Goal: Transaction & Acquisition: Purchase product/service

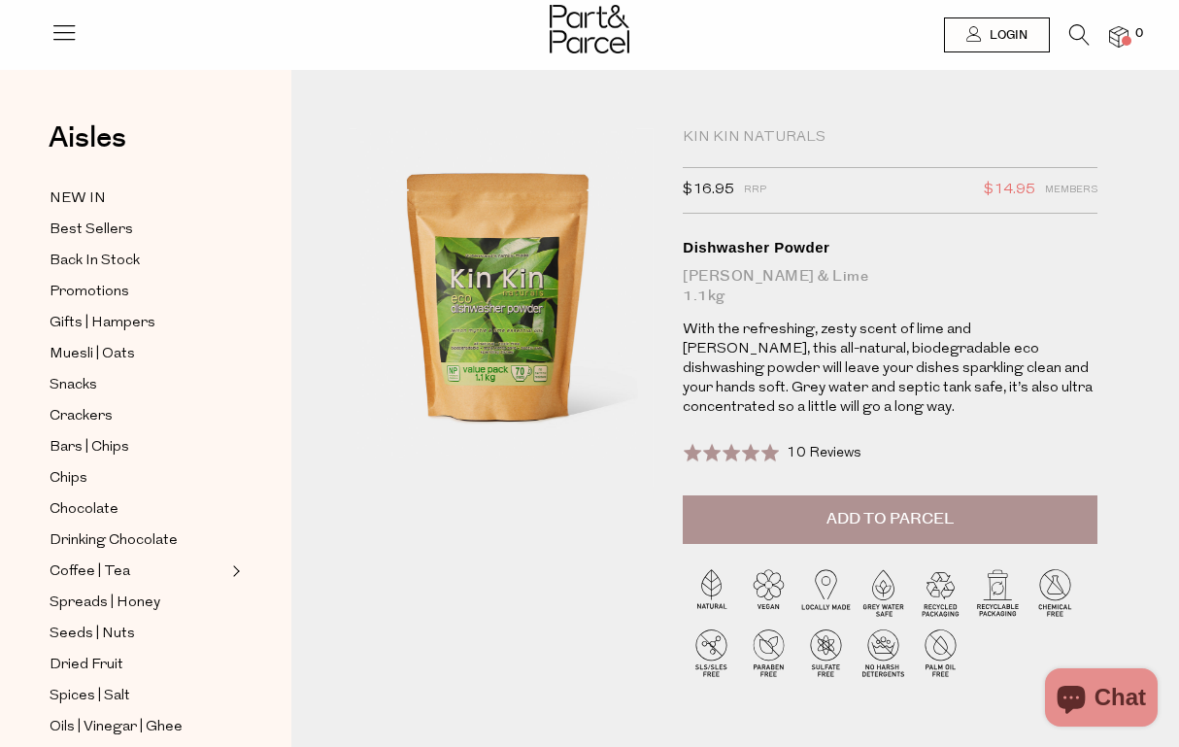
click at [726, 129] on div "Kin Kin Naturals" at bounding box center [890, 137] width 415 height 19
click at [1078, 38] on icon at bounding box center [1080, 34] width 20 height 21
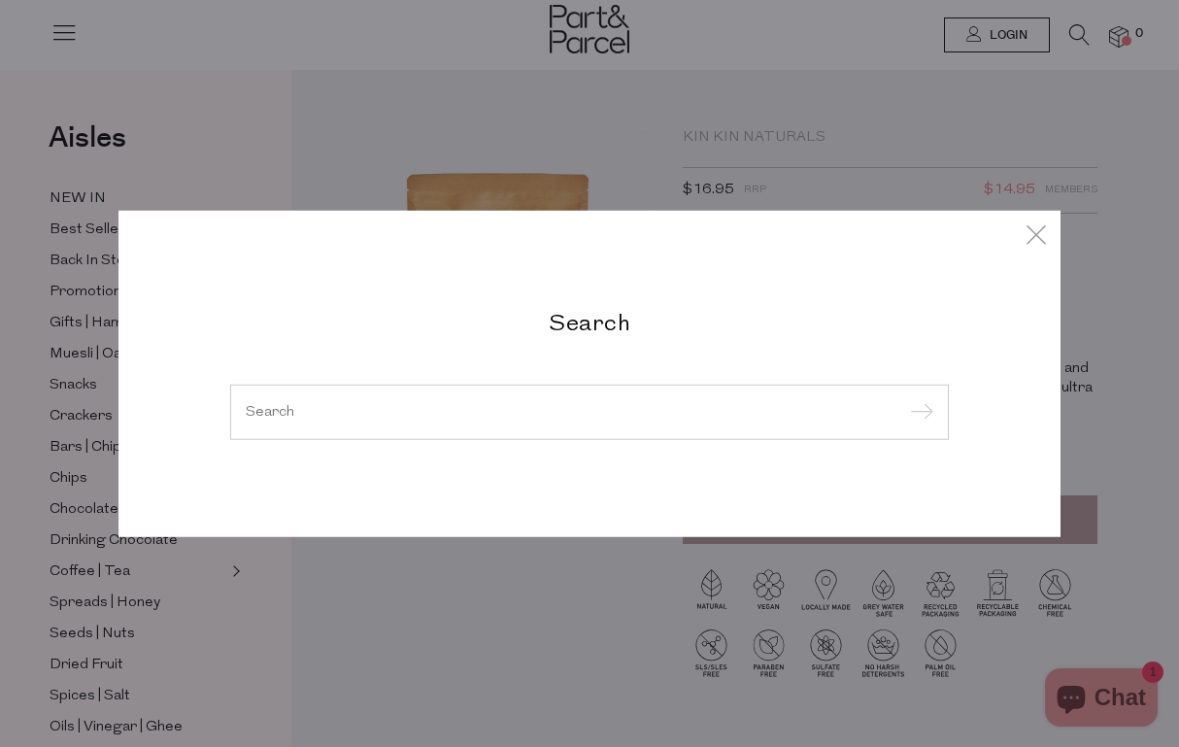
click at [615, 406] on input "search" at bounding box center [590, 411] width 688 height 15
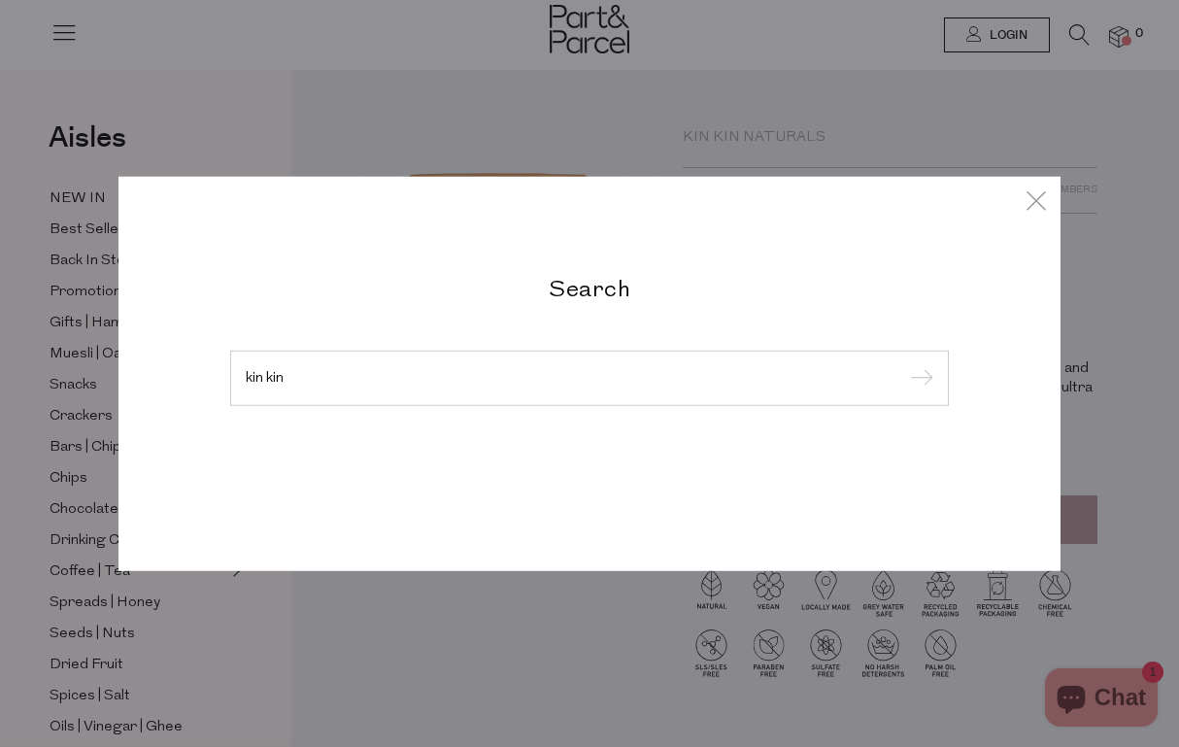
type input "kin kin"
click at [919, 379] on input "submit" at bounding box center [918, 378] width 29 height 29
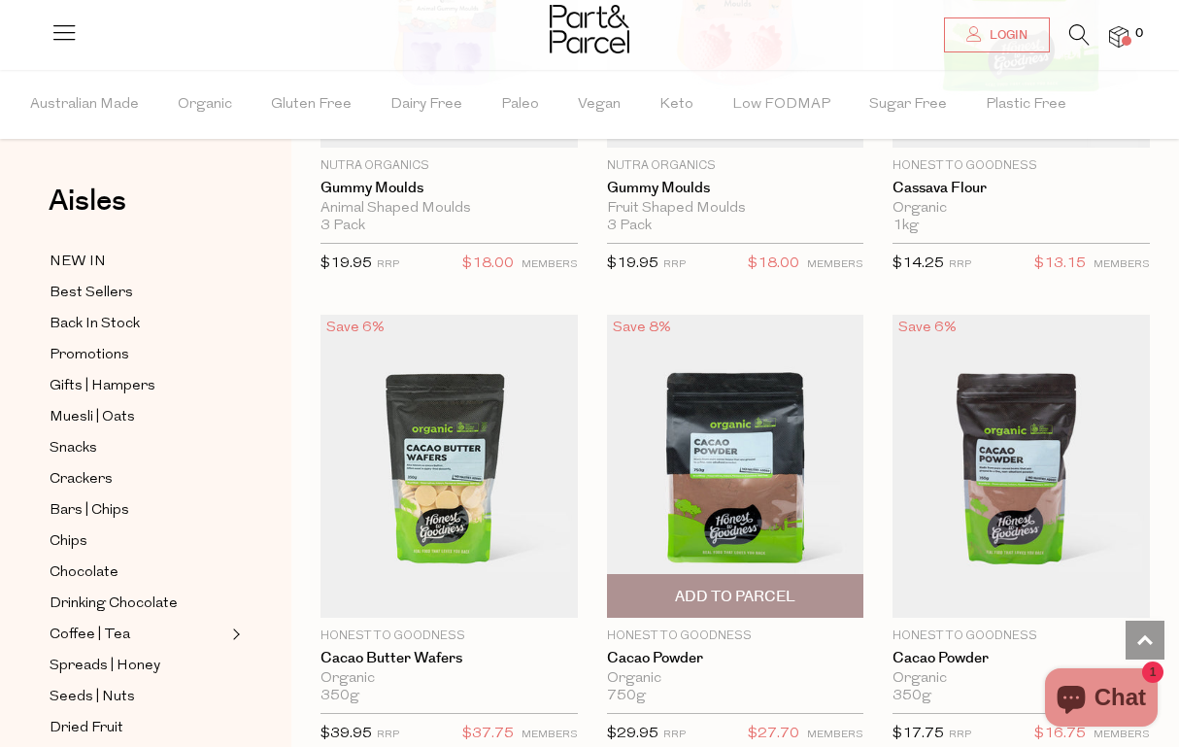
scroll to position [2253, 0]
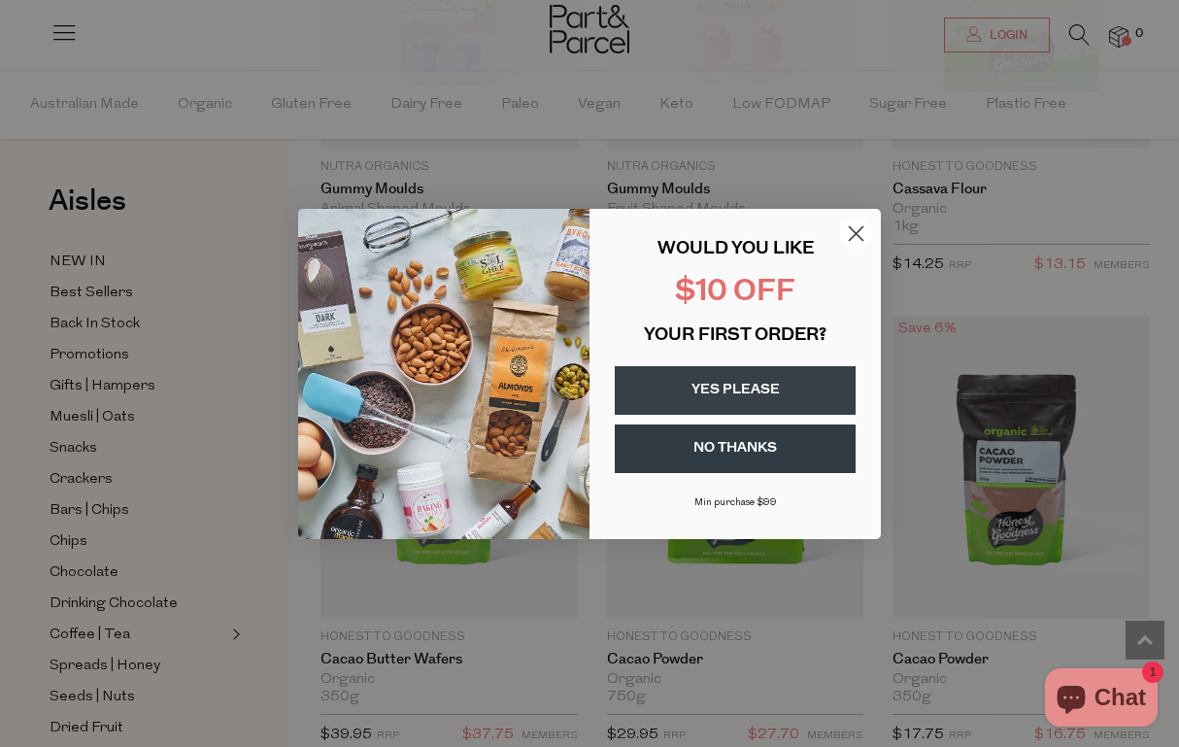
click at [856, 236] on circle "Close dialog" at bounding box center [856, 233] width 32 height 32
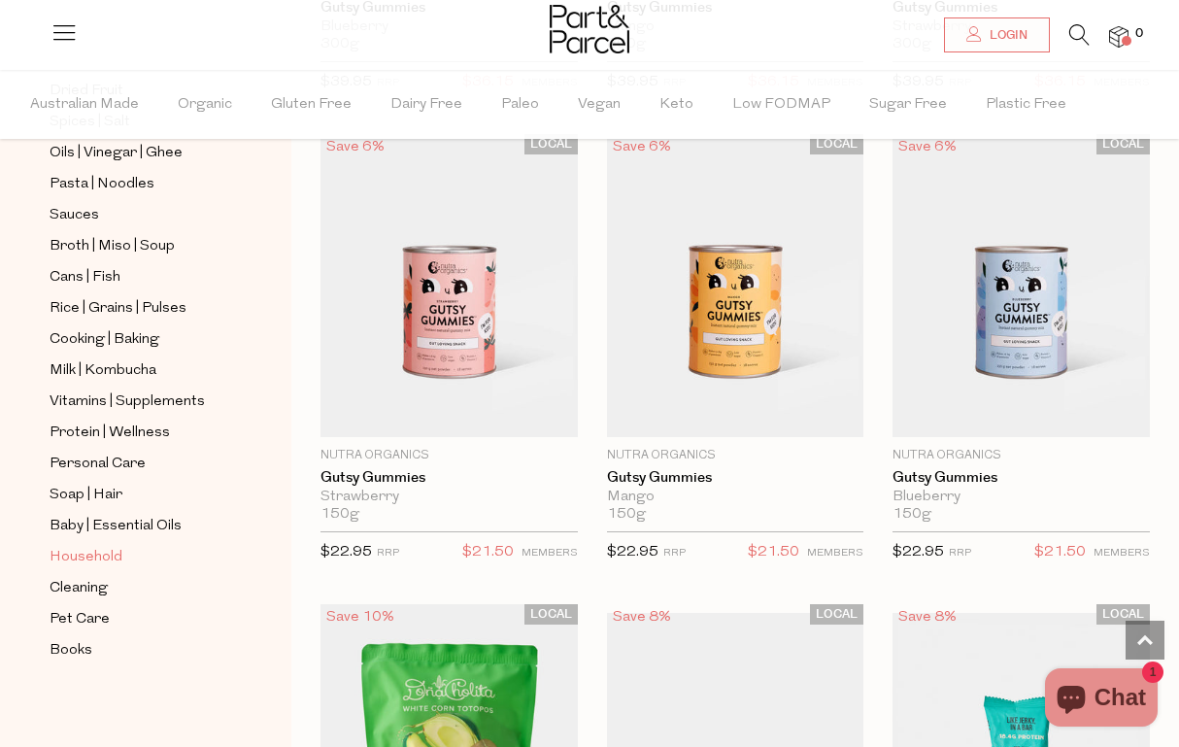
scroll to position [637, 0]
click at [95, 577] on span "Cleaning" at bounding box center [79, 588] width 58 height 23
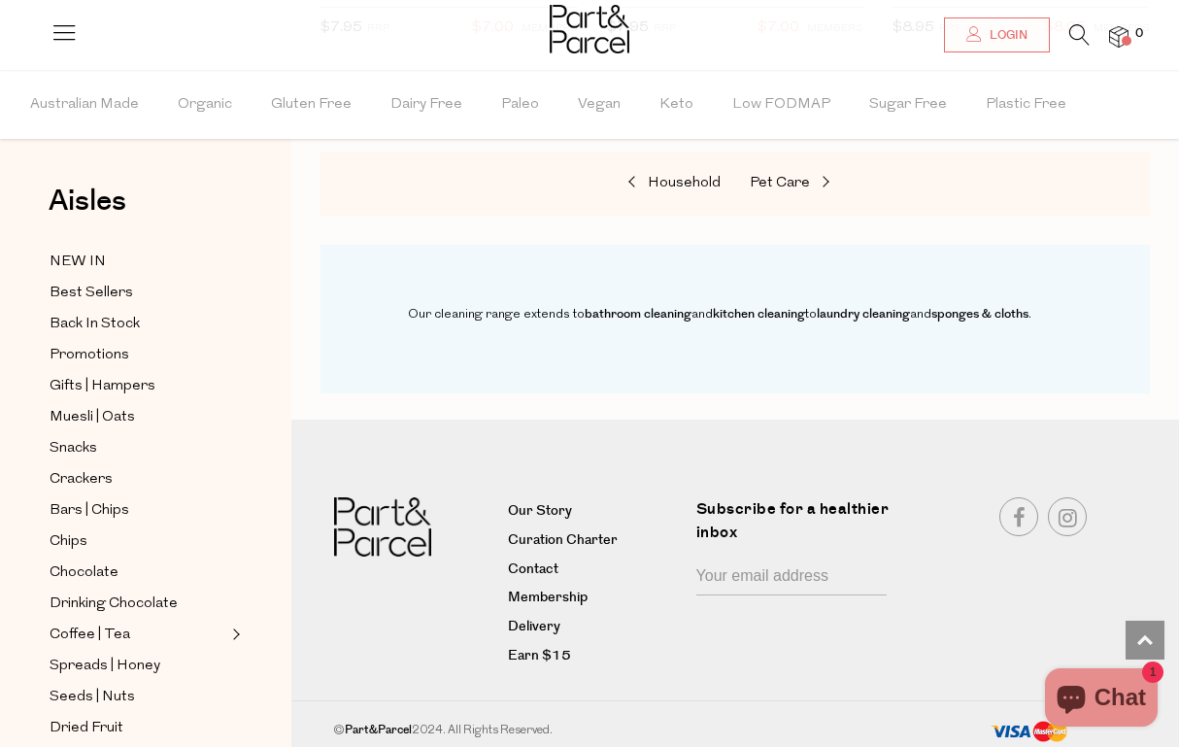
click at [568, 23] on img at bounding box center [590, 29] width 80 height 49
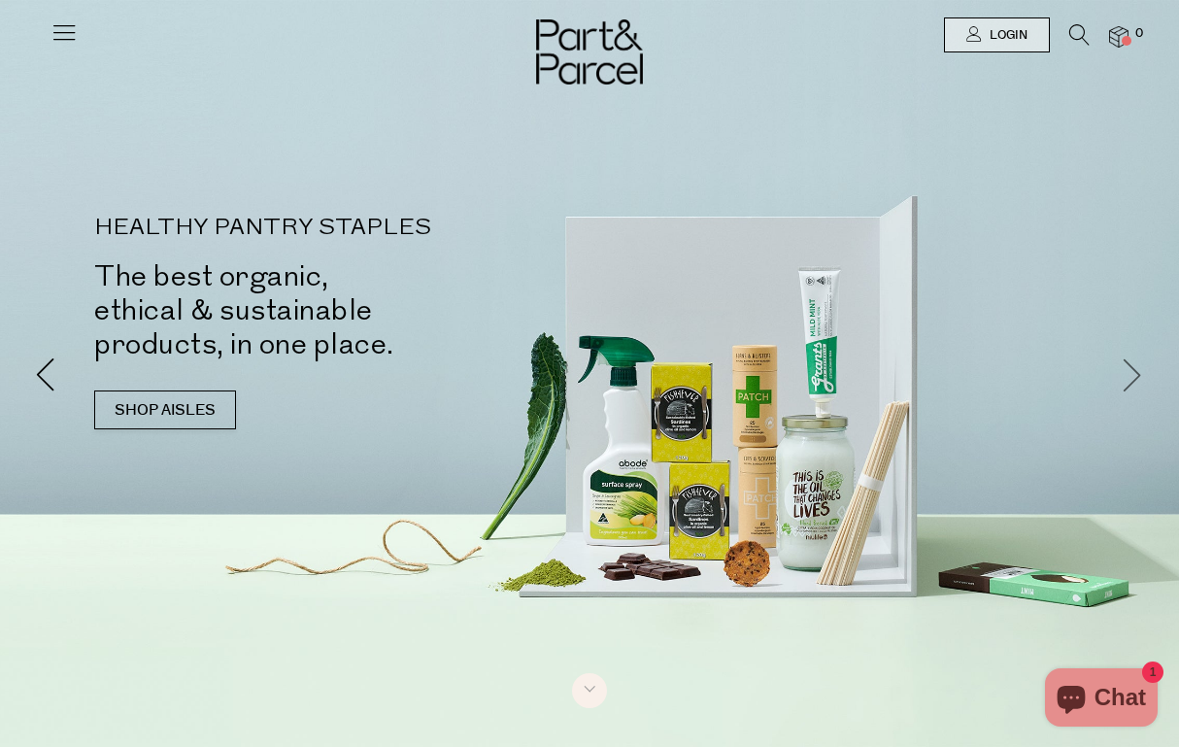
click at [1133, 371] on span at bounding box center [1133, 374] width 34 height 34
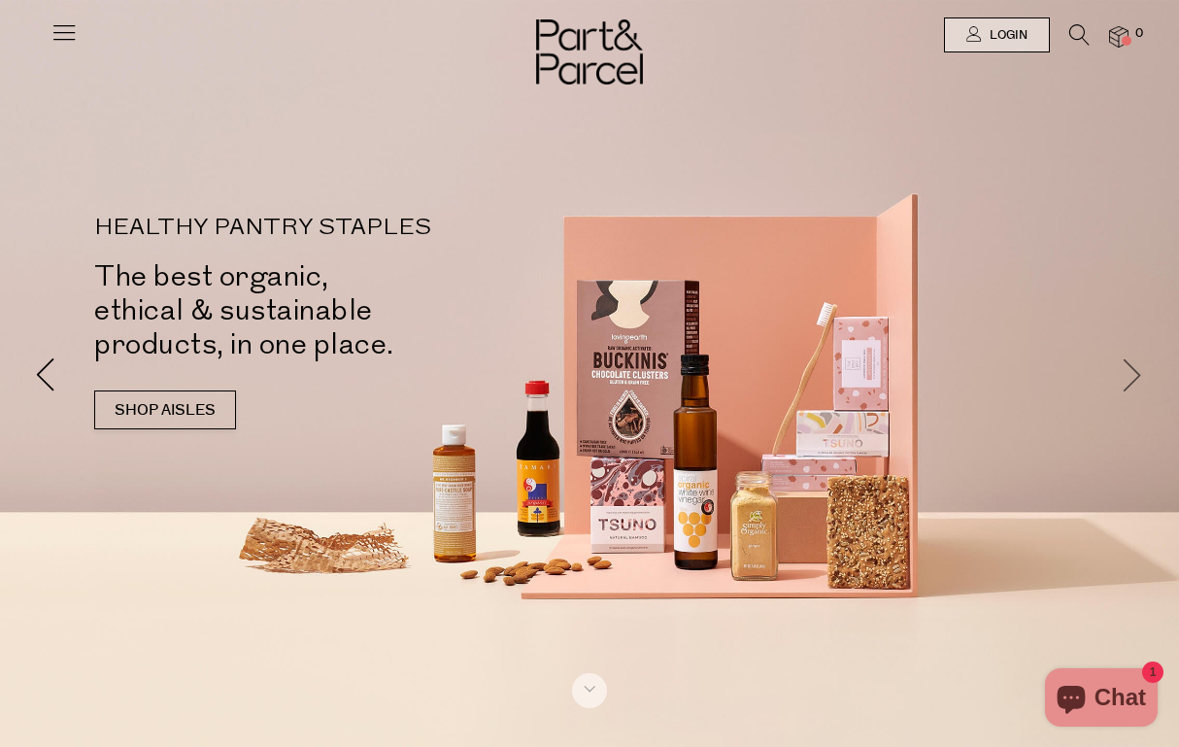
click at [1133, 371] on span at bounding box center [1133, 374] width 34 height 34
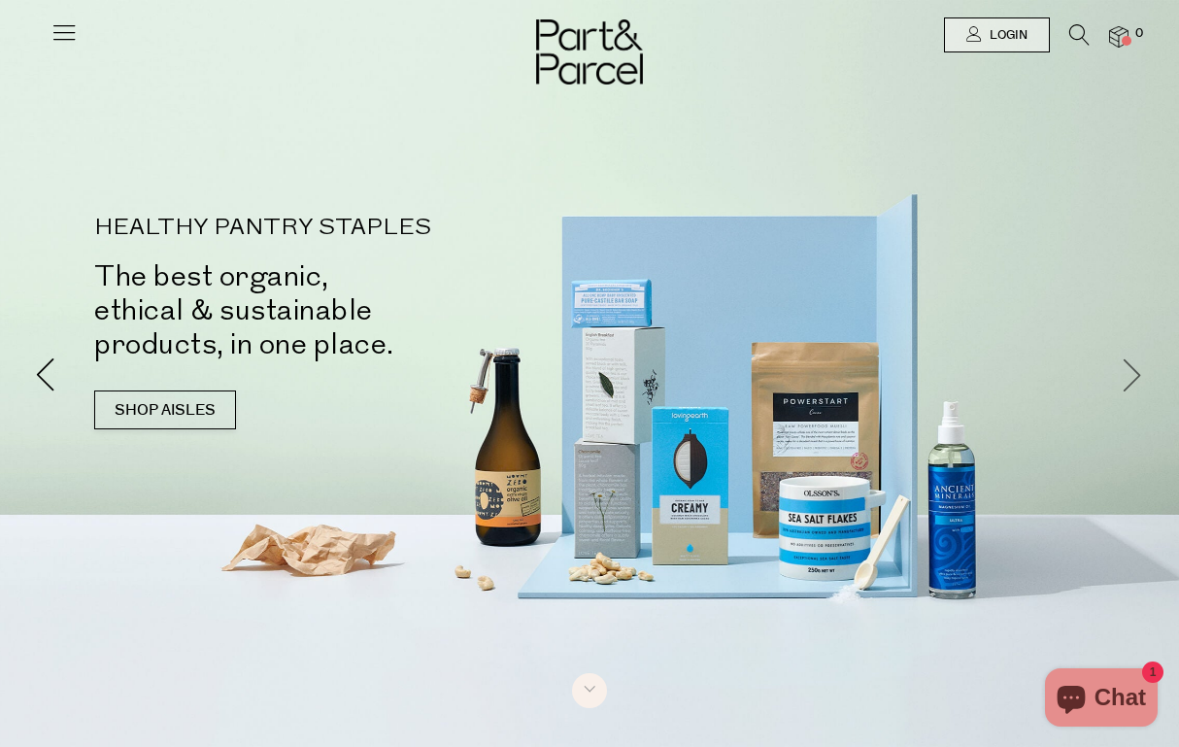
click at [1133, 371] on span at bounding box center [1133, 374] width 34 height 34
